Goal: Information Seeking & Learning: Learn about a topic

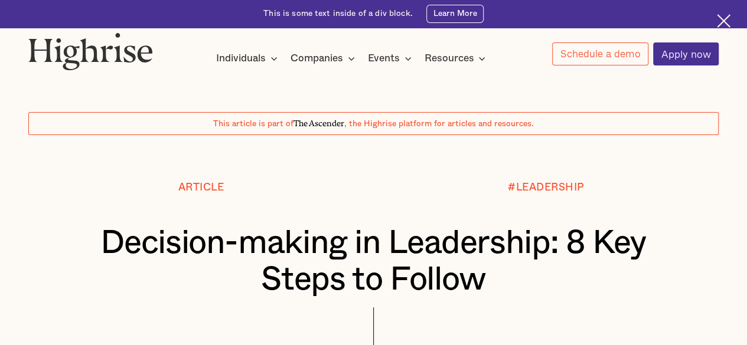
click at [703, 169] on div at bounding box center [373, 158] width 747 height 47
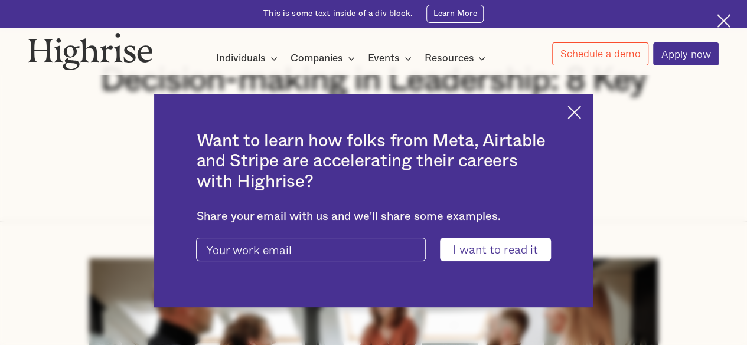
scroll to position [189, 0]
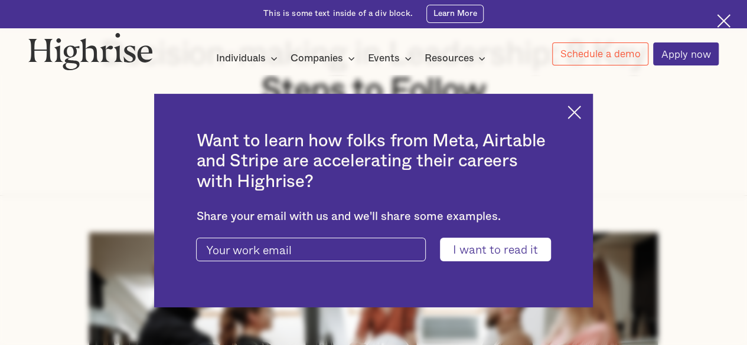
click at [581, 109] on img at bounding box center [574, 113] width 14 height 14
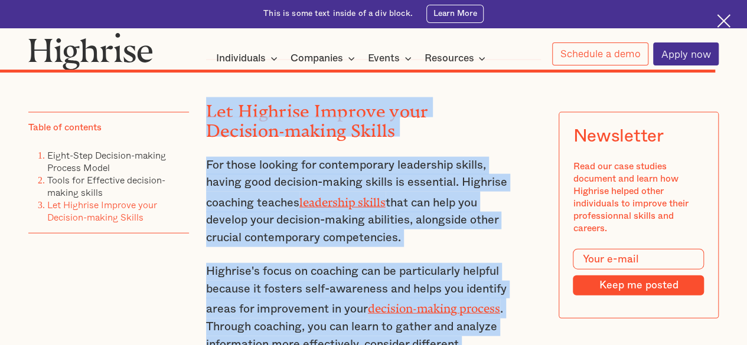
scroll to position [10168, 0]
drag, startPoint x: 223, startPoint y: 207, endPoint x: 381, endPoint y: 332, distance: 201.7
copy div "The quality of your decisions determines the quality of your life - Craig Groes…"
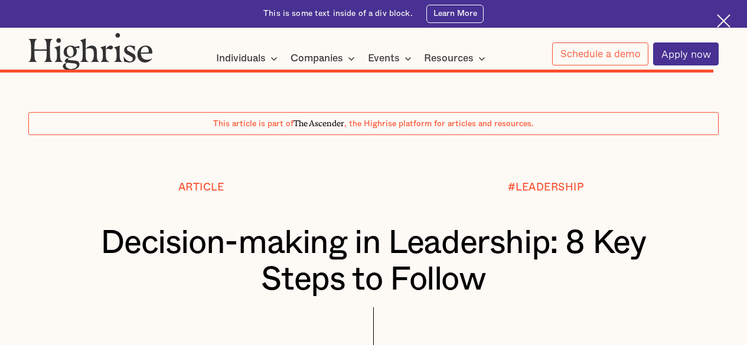
scroll to position [10168, 0]
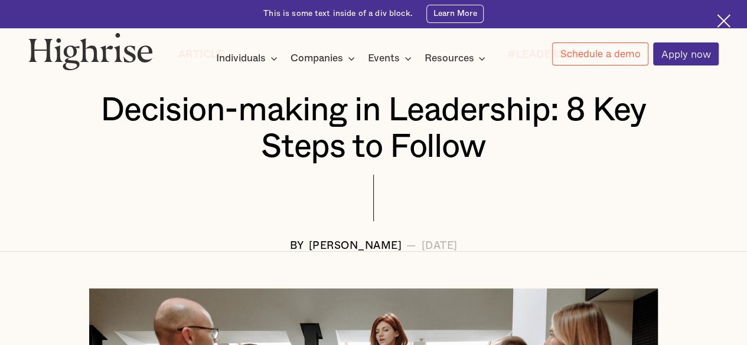
scroll to position [189, 0]
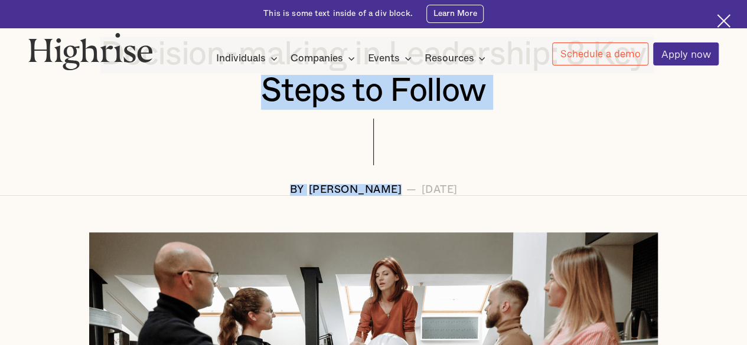
drag, startPoint x: 386, startPoint y: 188, endPoint x: 229, endPoint y: 68, distance: 197.8
copy body "Want to learn how folks from Meta, Airtable and Stripe are accelerating their c…"
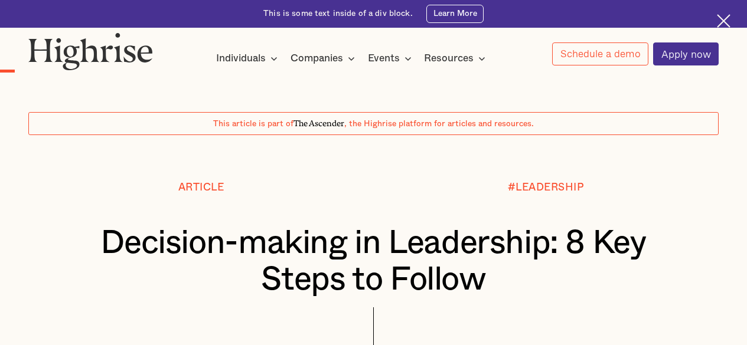
scroll to position [961, 0]
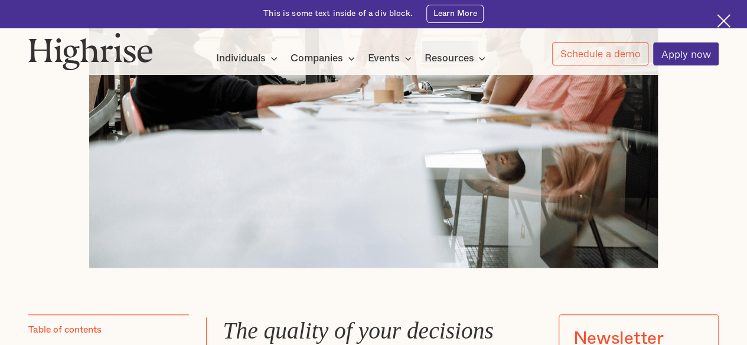
scroll to position [472, 0]
